Goal: Task Accomplishment & Management: Manage account settings

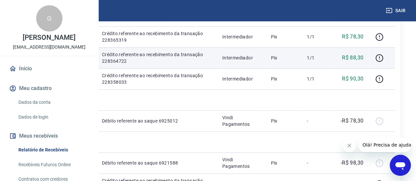
scroll to position [153, 0]
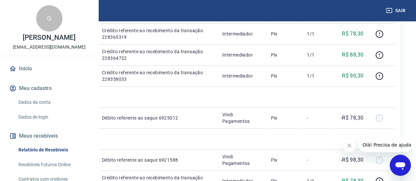
click at [350, 148] on button "Fechar mensagem da empresa" at bounding box center [349, 145] width 13 height 13
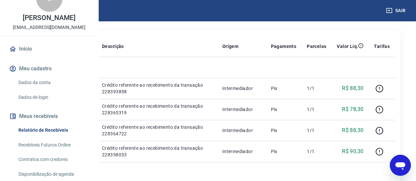
scroll to position [17, 0]
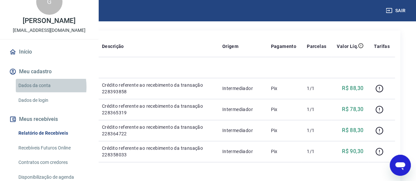
click at [31, 92] on link "Dados da conta" at bounding box center [53, 85] width 75 height 13
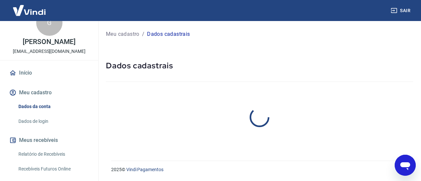
select select "SC"
select select "business"
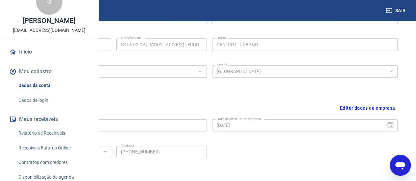
scroll to position [293, 0]
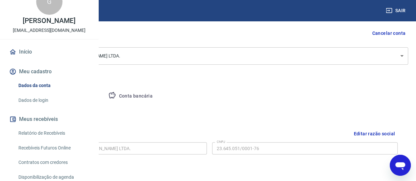
click at [158, 97] on button "Conta bancária" at bounding box center [130, 96] width 55 height 16
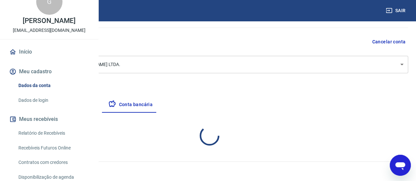
select select "1"
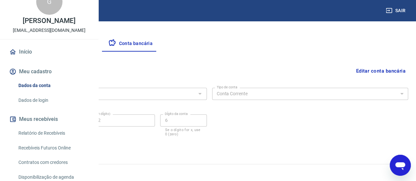
scroll to position [118, 0]
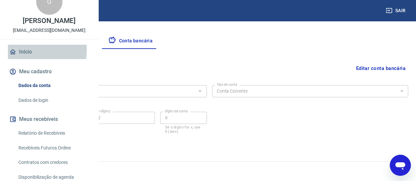
click at [34, 59] on link "Início" at bounding box center [49, 52] width 83 height 14
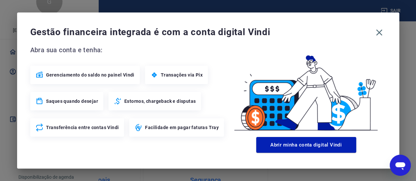
scroll to position [378, 0]
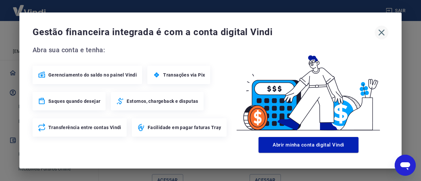
click at [384, 34] on icon "button" at bounding box center [381, 32] width 11 height 11
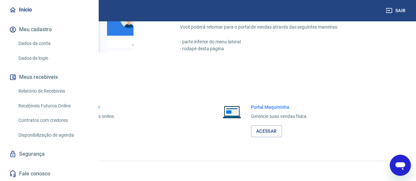
scroll to position [426, 0]
click at [88, 133] on link "Acessar" at bounding box center [72, 131] width 31 height 12
